Goal: Task Accomplishment & Management: Manage account settings

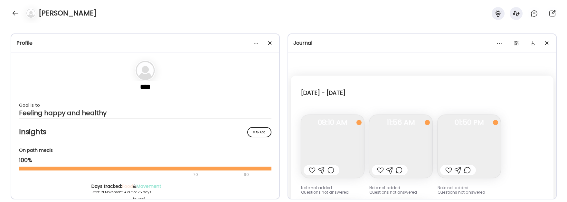
scroll to position [3011, 0]
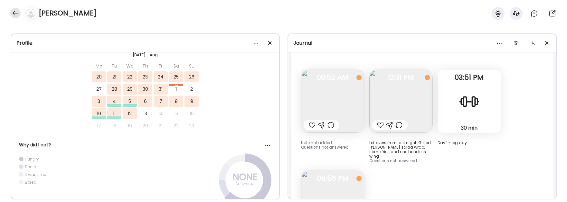
click at [17, 13] on div at bounding box center [15, 13] width 10 height 10
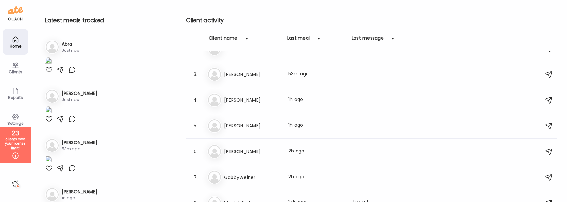
scroll to position [0, 0]
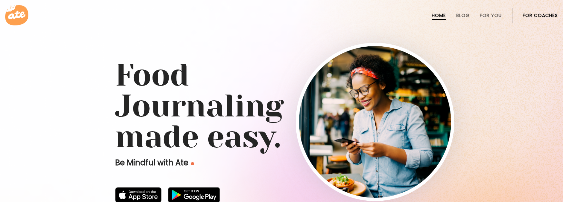
click at [549, 14] on link "For Coaches" at bounding box center [539, 15] width 35 height 5
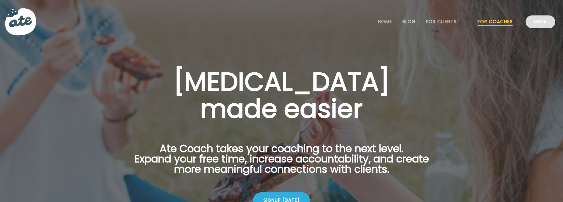
click at [534, 21] on link "Login" at bounding box center [540, 21] width 30 height 13
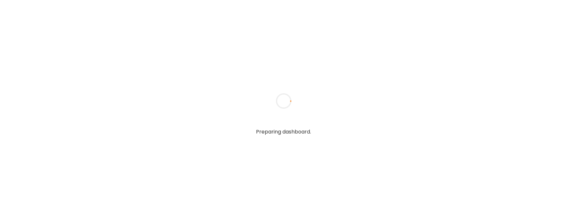
type input "**********"
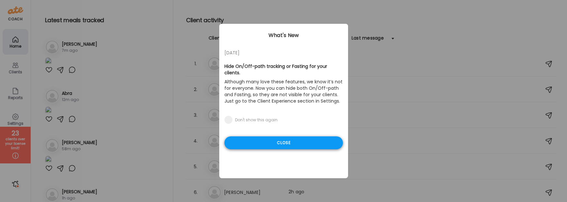
click at [258, 138] on div "Close" at bounding box center [284, 143] width 119 height 13
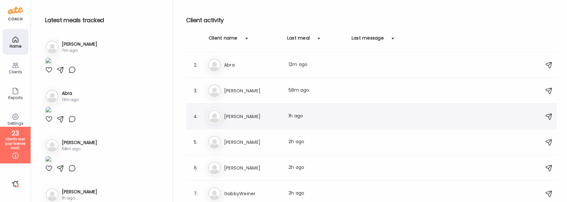
scroll to position [25, 0]
click at [258, 139] on h3 "[PERSON_NAME]" at bounding box center [252, 142] width 57 height 8
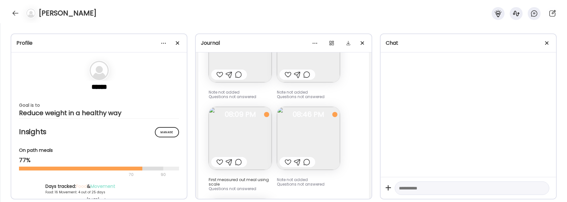
scroll to position [7561, 0]
click at [547, 43] on span at bounding box center [547, 43] width 4 height 4
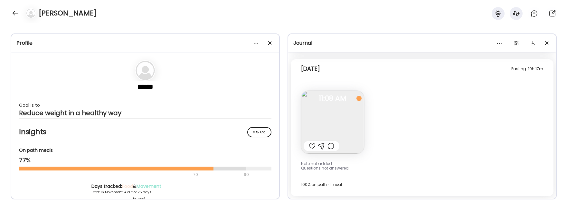
scroll to position [5382, 0]
